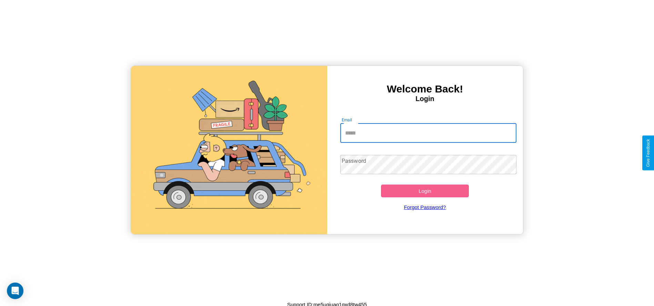
click at [428, 133] on input "Email" at bounding box center [428, 132] width 176 height 19
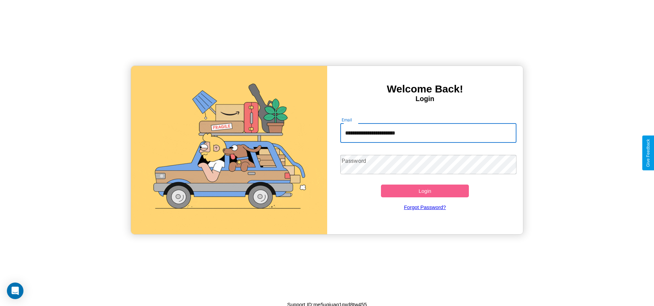
type input "**********"
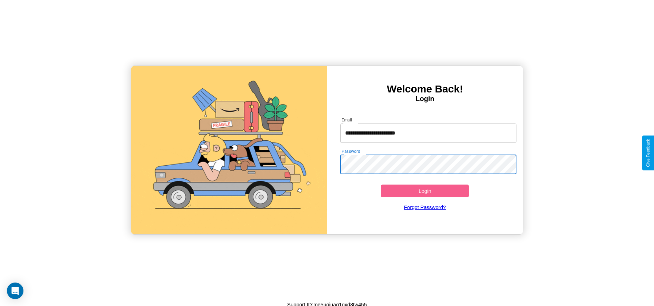
click at [425, 191] on button "Login" at bounding box center [425, 190] width 88 height 13
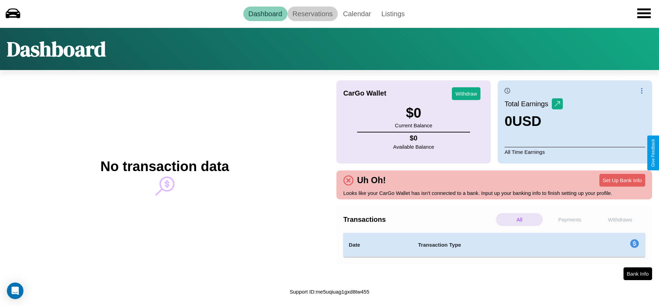
click at [312, 13] on link "Reservations" at bounding box center [312, 14] width 51 height 14
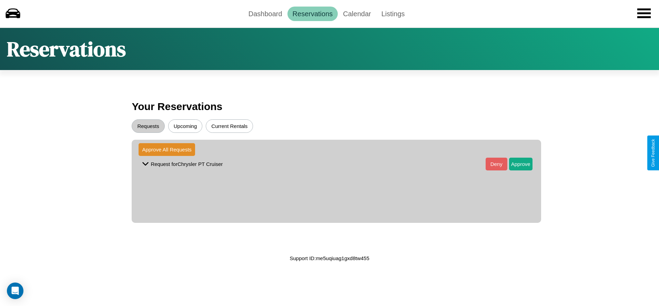
click at [185, 126] on button "Upcoming" at bounding box center [185, 125] width 34 height 13
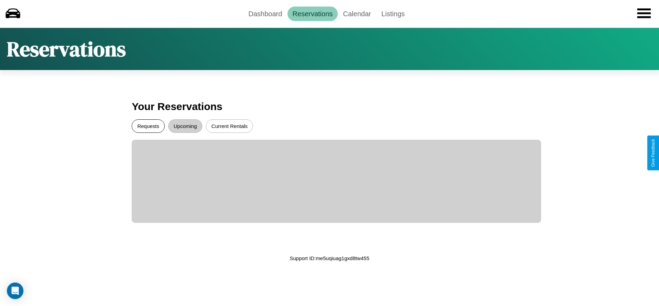
click at [148, 126] on button "Requests" at bounding box center [148, 125] width 33 height 13
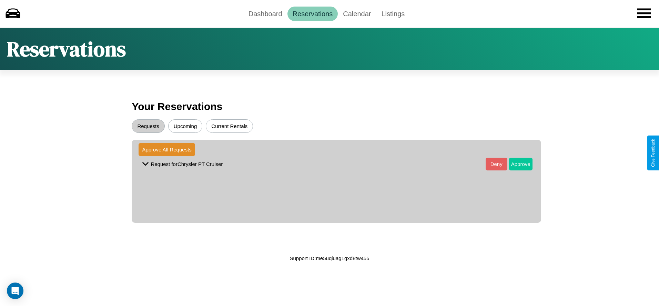
click at [515, 164] on button "Approve" at bounding box center [520, 163] width 23 height 13
